Goal: Information Seeking & Learning: Learn about a topic

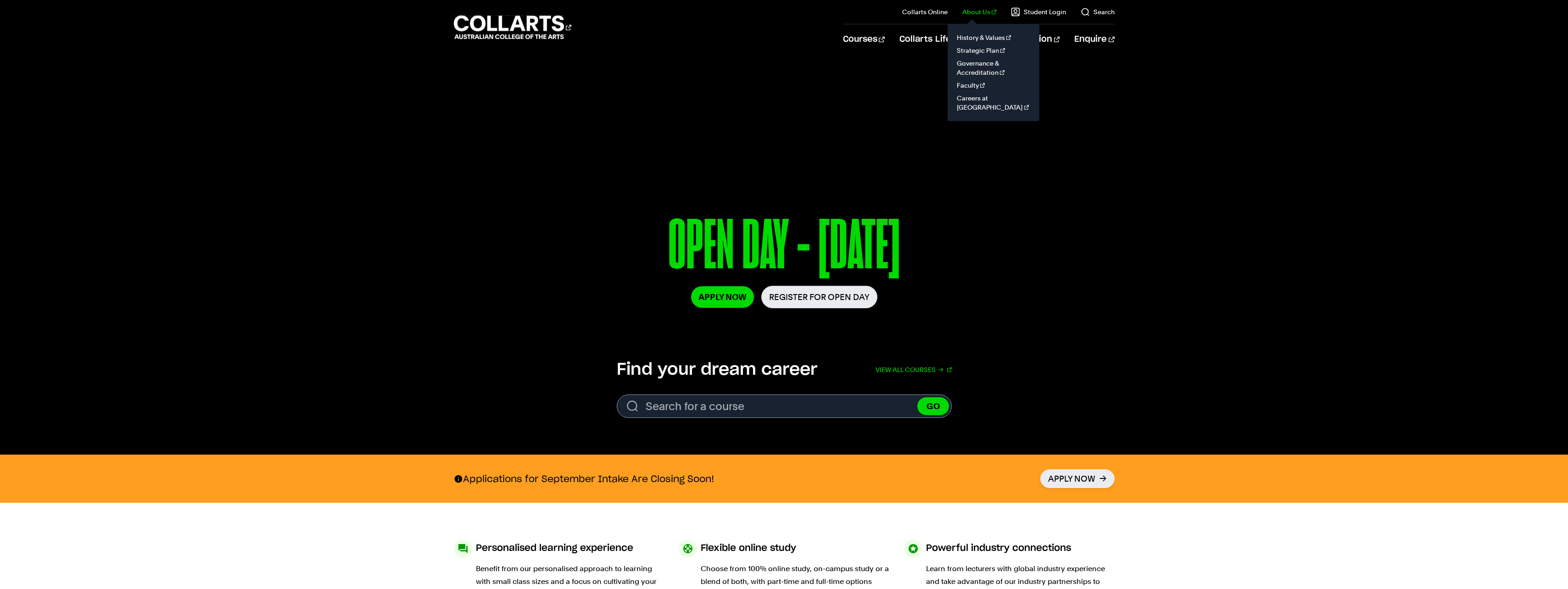
click at [980, 12] on link "About Us" at bounding box center [979, 12] width 34 height 9
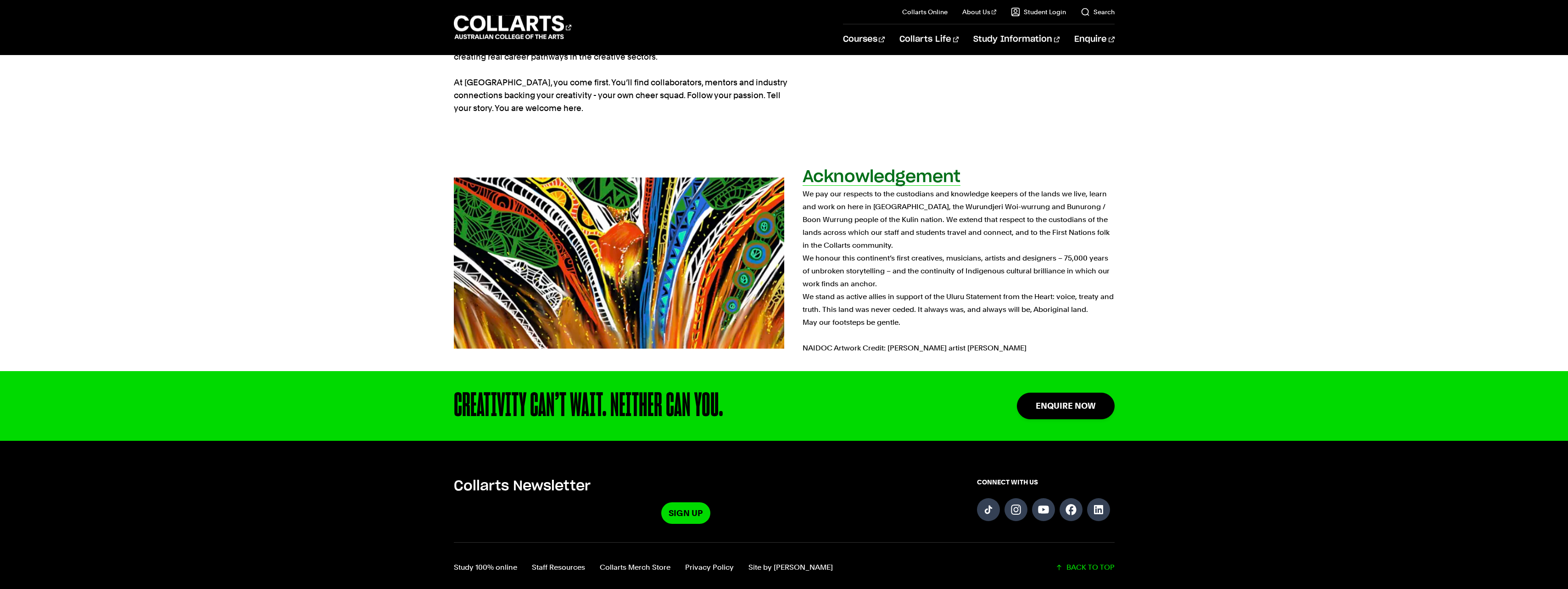
scroll to position [92, 0]
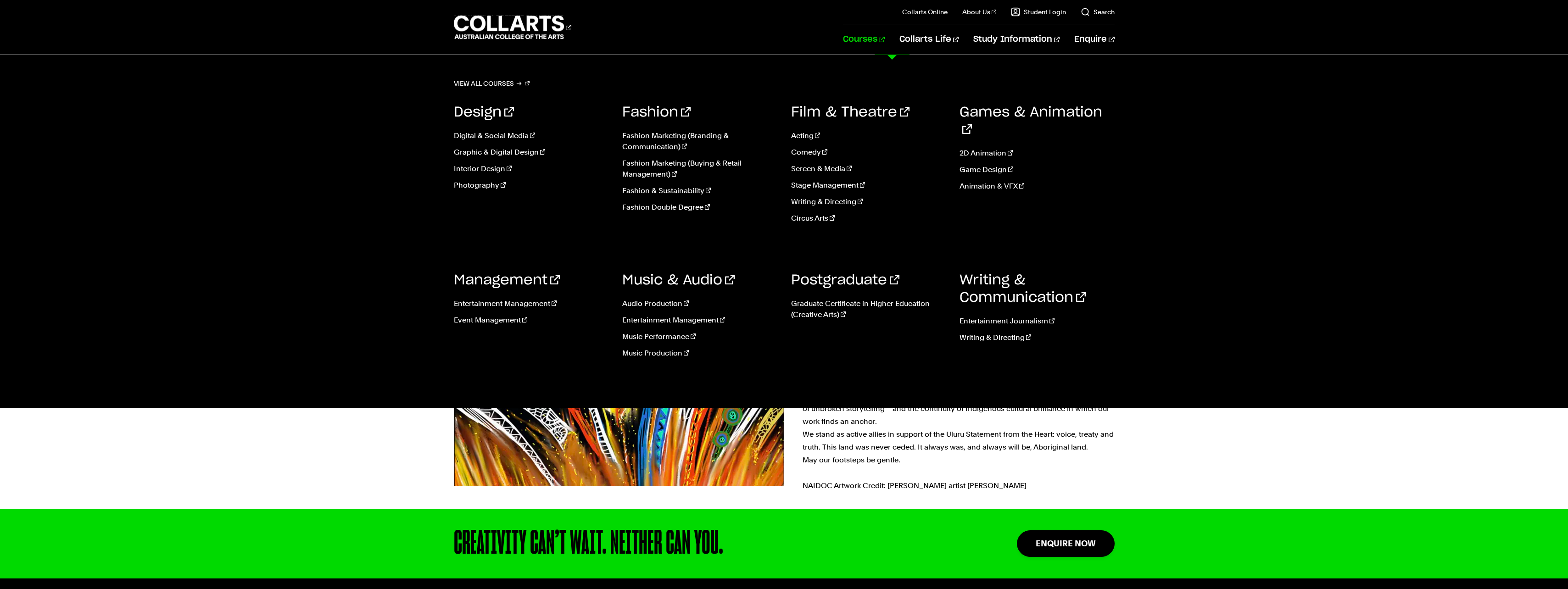
click at [884, 42] on link "Courses" at bounding box center [864, 40] width 42 height 30
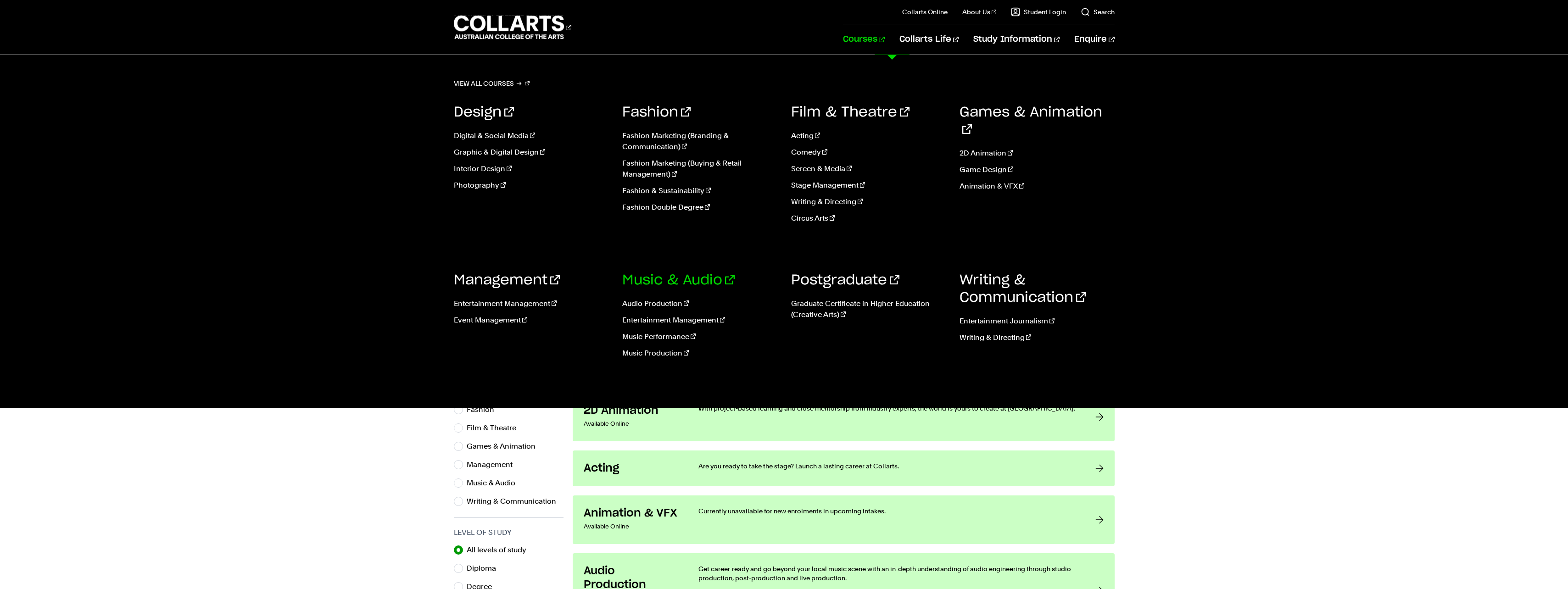
click at [646, 282] on link "Music & Audio" at bounding box center [678, 280] width 113 height 14
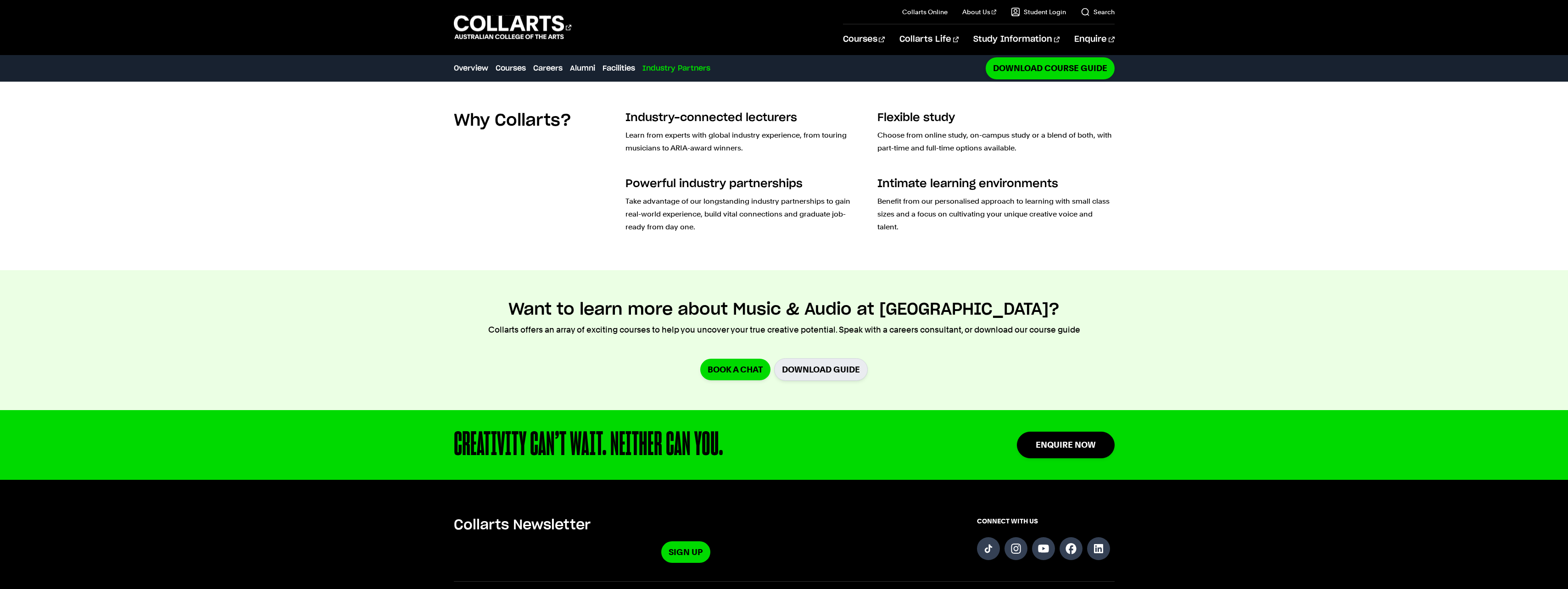
scroll to position [3303, 0]
